Goal: Information Seeking & Learning: Learn about a topic

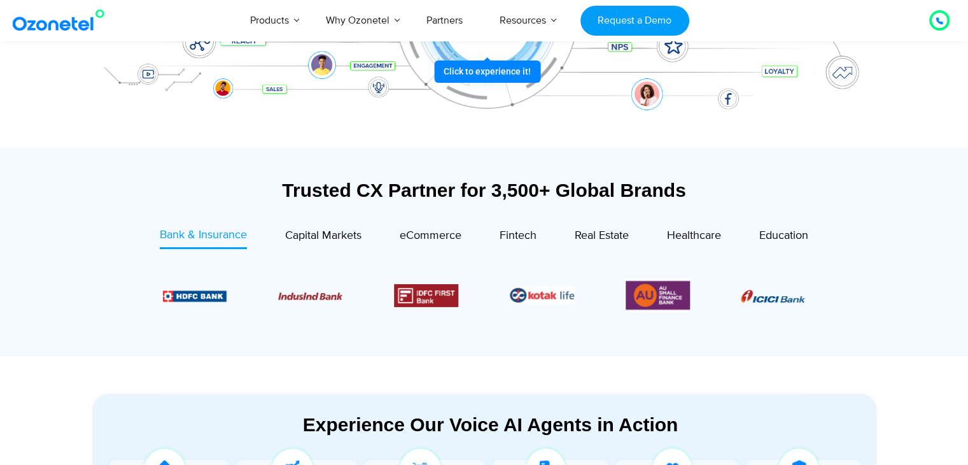
scroll to position [382, 0]
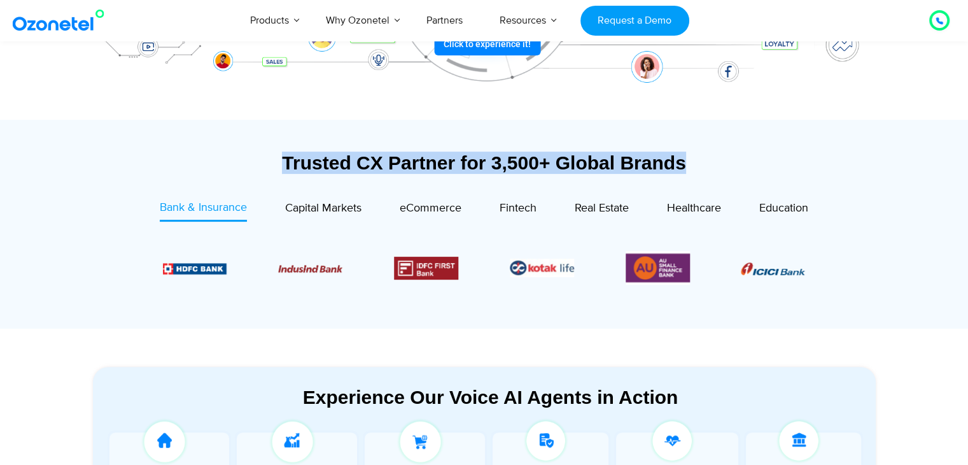
drag, startPoint x: 280, startPoint y: 164, endPoint x: 717, endPoint y: 169, distance: 437.3
click at [717, 169] on div "Trusted CX Partner for 3,500+ Global Brands" at bounding box center [484, 162] width 783 height 22
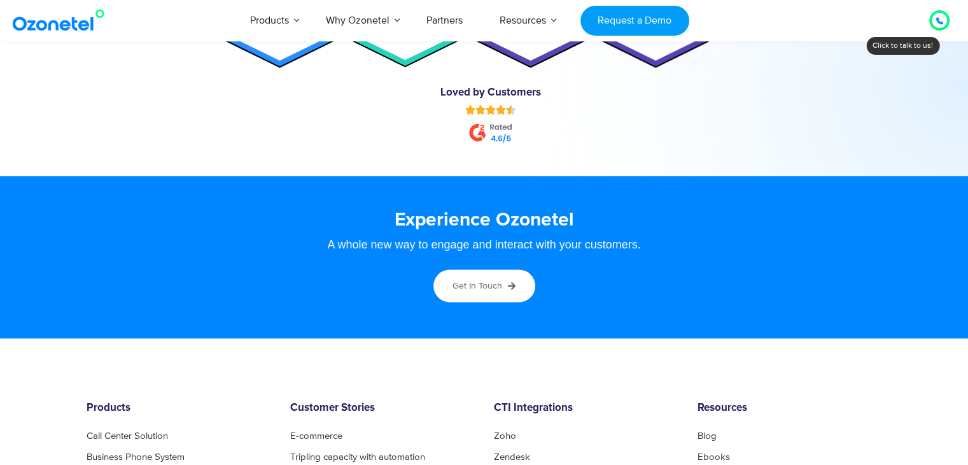
scroll to position [6938, 0]
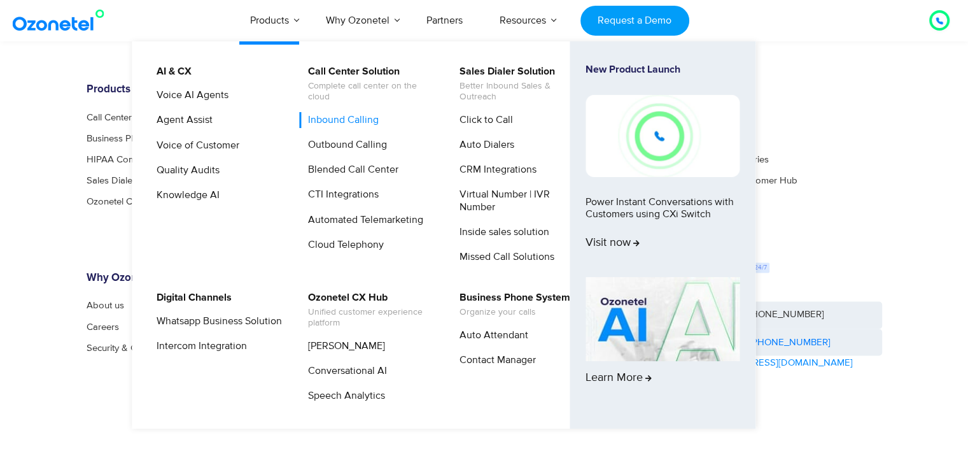
click at [345, 118] on link "Inbound Calling" at bounding box center [340, 120] width 81 height 16
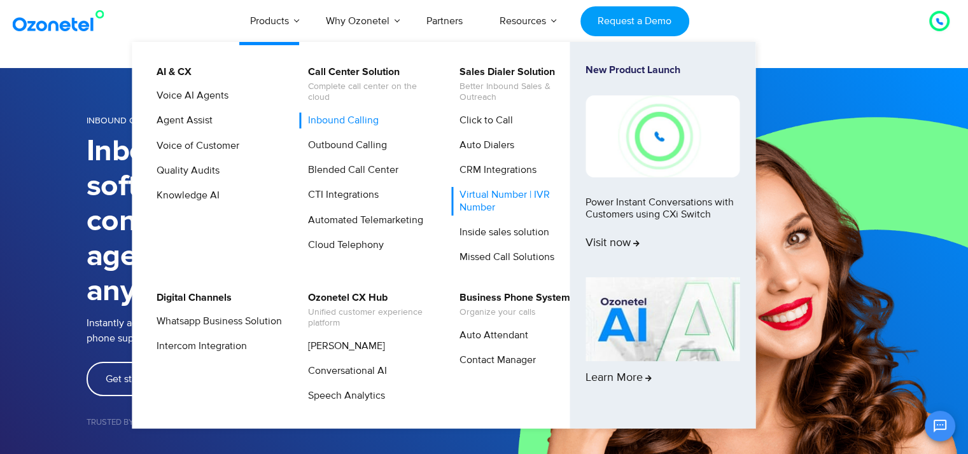
click at [488, 206] on link "Virtual Number | IVR Number" at bounding box center [519, 201] width 136 height 28
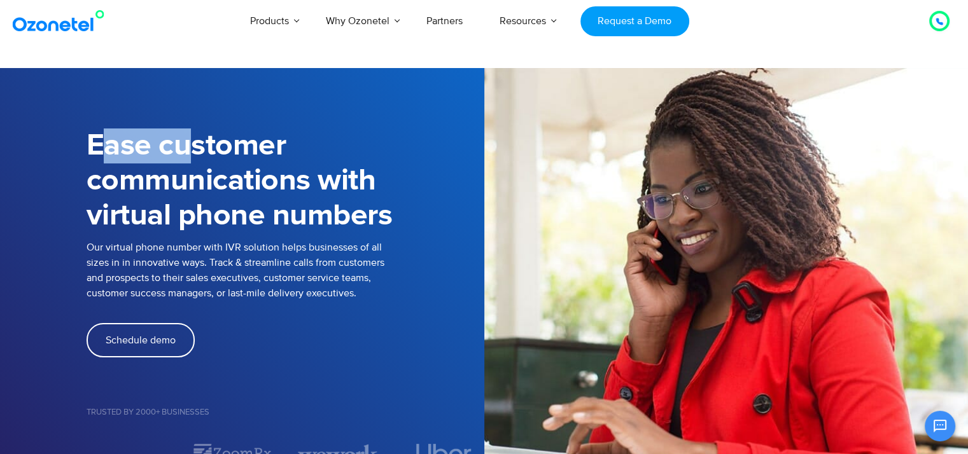
drag, startPoint x: 97, startPoint y: 141, endPoint x: 474, endPoint y: 183, distance: 379.2
click at [374, 177] on h1 "Ease customer communications with virtual phone numbers" at bounding box center [286, 181] width 398 height 105
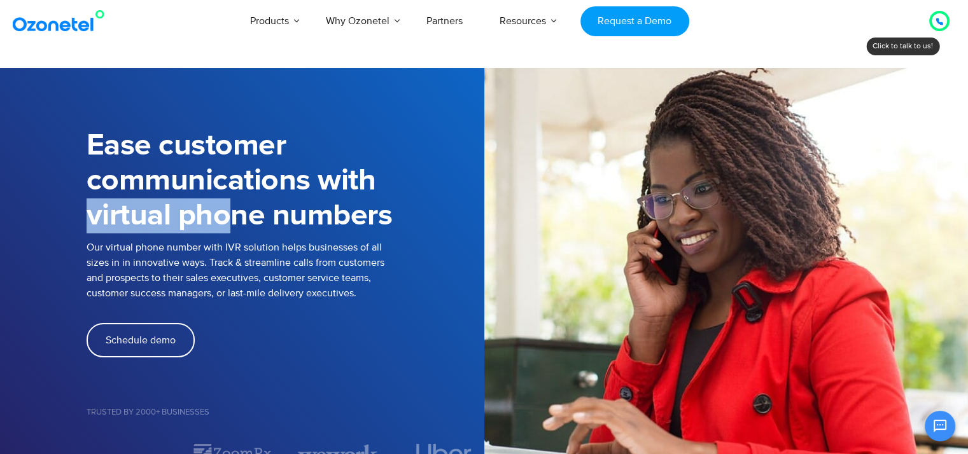
drag, startPoint x: 177, startPoint y: 210, endPoint x: 349, endPoint y: 210, distance: 171.9
click at [323, 210] on div "Ease customer communications with virtual phone numbers Our virtual phone numbe…" at bounding box center [484, 289] width 815 height 352
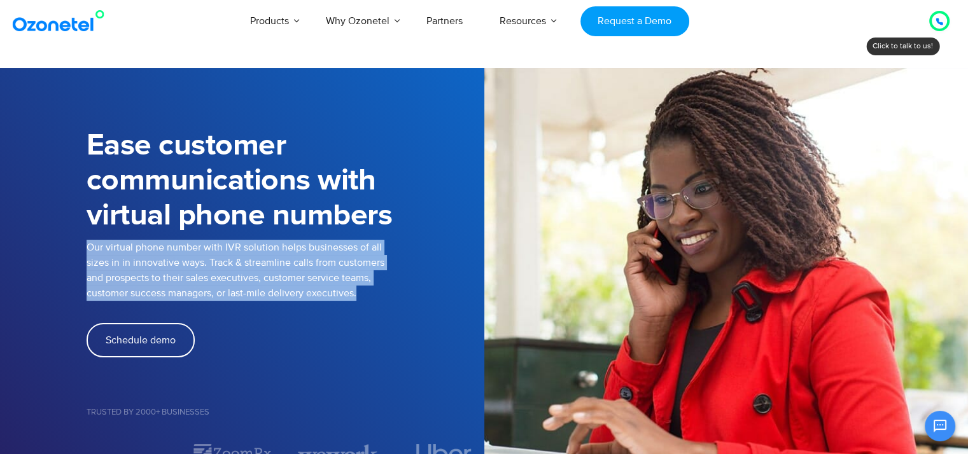
drag, startPoint x: 87, startPoint y: 249, endPoint x: 378, endPoint y: 301, distance: 295.5
click at [378, 301] on p "Our virtual phone number with IVR solution helps businesses of all sizes in in …" at bounding box center [286, 270] width 398 height 61
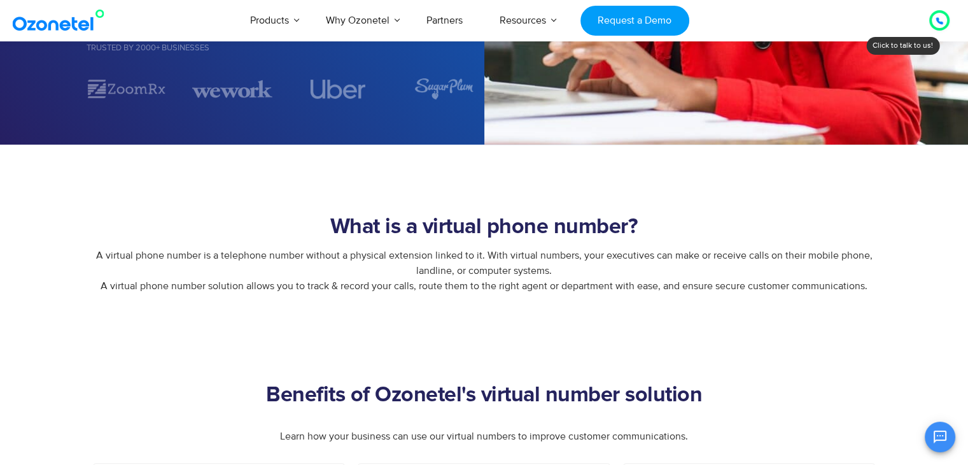
scroll to position [446, 0]
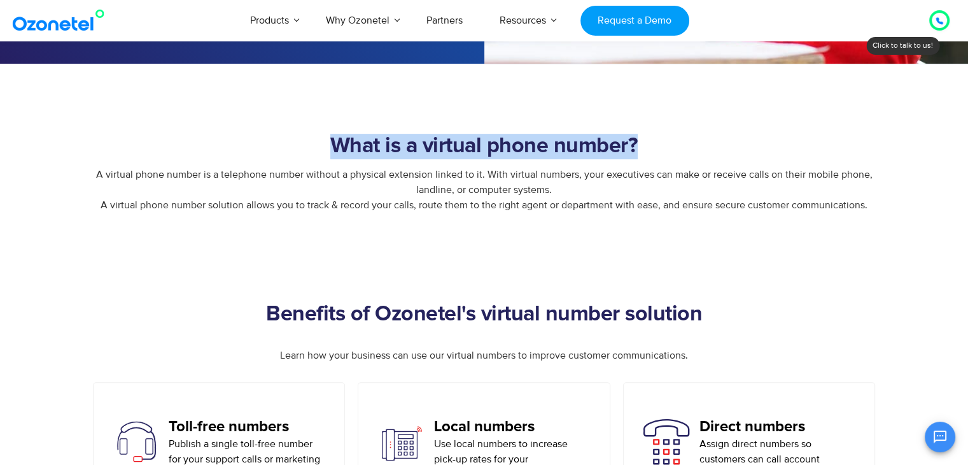
drag, startPoint x: 340, startPoint y: 148, endPoint x: 774, endPoint y: 148, distance: 434.1
click at [774, 148] on h2 "What is a virtual phone number?" at bounding box center [485, 146] width 796 height 25
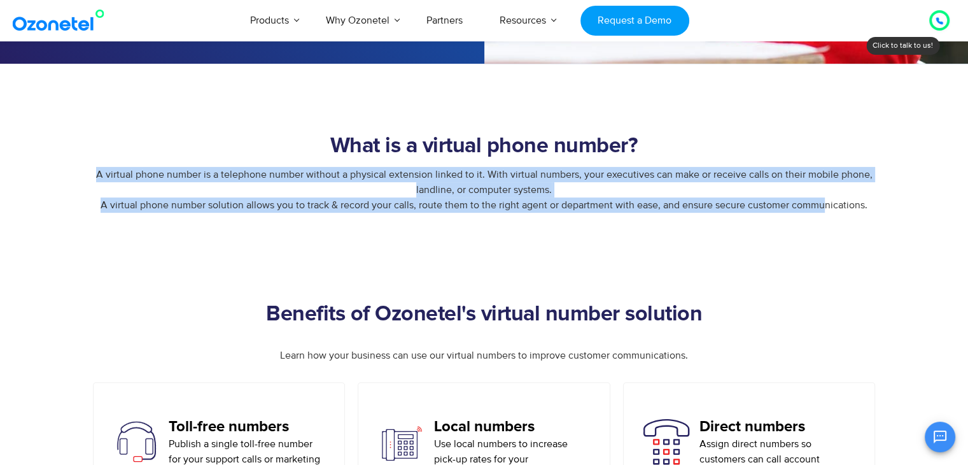
drag, startPoint x: 77, startPoint y: 174, endPoint x: 826, endPoint y: 198, distance: 748.9
click at [826, 198] on div "What is a virtual phone number? A virtual phone number is a telephone number wi…" at bounding box center [484, 183] width 815 height 98
click at [493, 202] on span "A virtual phone number is a telephone number without a physical extension linke…" at bounding box center [484, 189] width 777 height 43
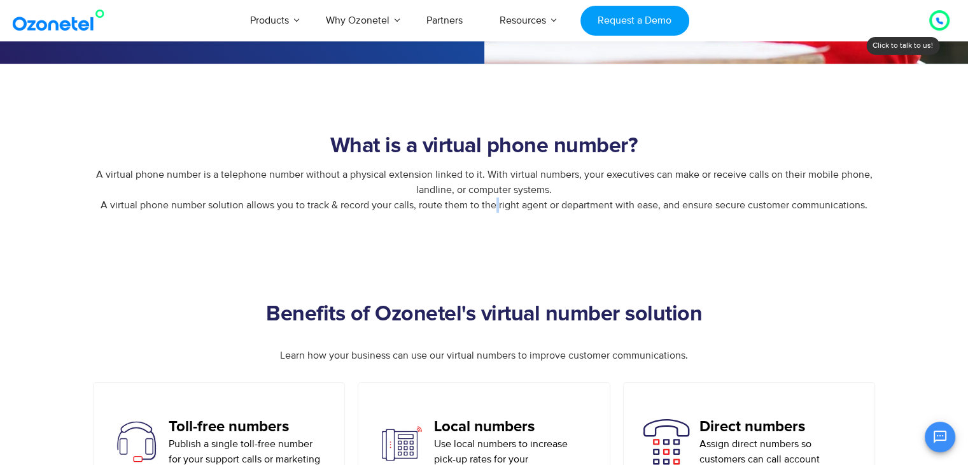
click at [493, 202] on span "A virtual phone number is a telephone number without a physical extension linke…" at bounding box center [484, 189] width 777 height 43
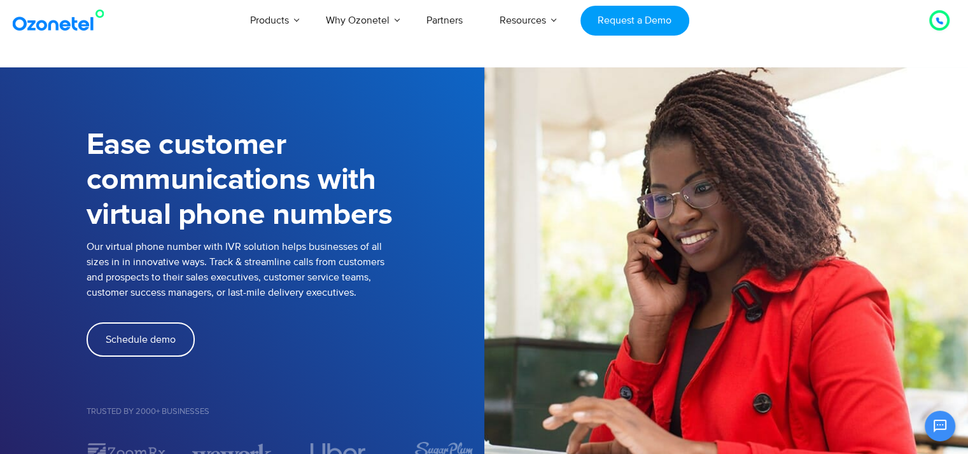
scroll to position [0, 0]
